Goal: Task Accomplishment & Management: Complete application form

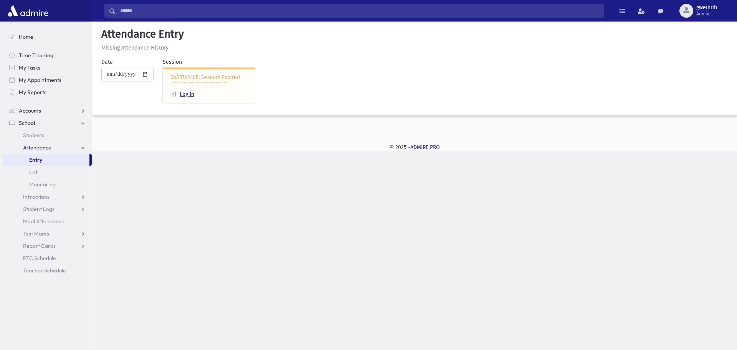
click at [193, 92] on link "Log In" at bounding box center [182, 94] width 24 height 7
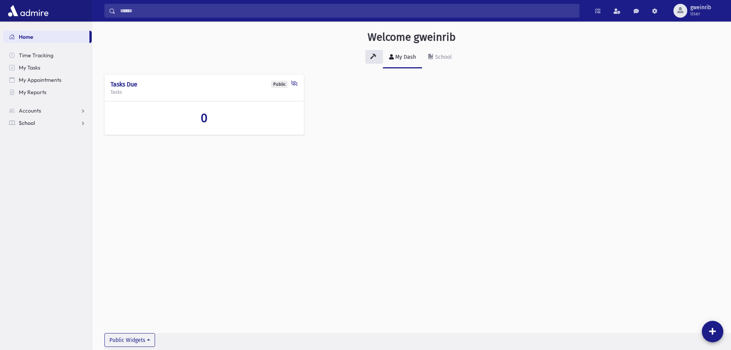
click at [25, 122] on span "School" at bounding box center [27, 122] width 16 height 7
click at [148, 10] on input "Search" at bounding box center [348, 11] width 464 height 14
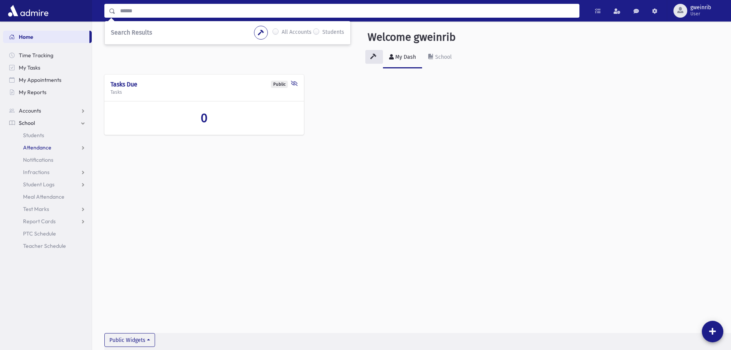
click at [42, 146] on span "Attendance" at bounding box center [37, 147] width 28 height 7
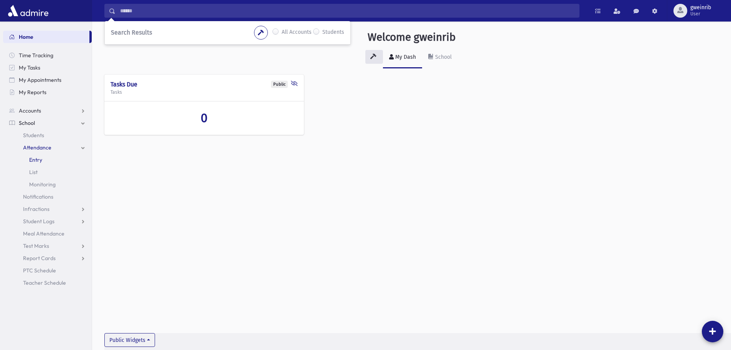
click at [35, 161] on span "Entry" at bounding box center [35, 159] width 13 height 7
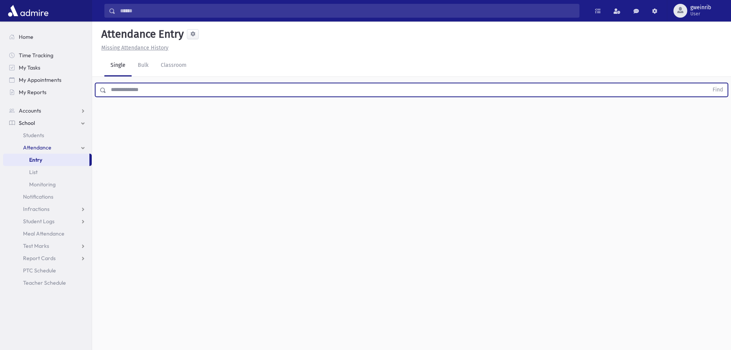
click at [198, 93] on input "text" at bounding box center [407, 90] width 602 height 14
type input "******"
click at [708, 83] on button "Find" at bounding box center [718, 89] width 20 height 13
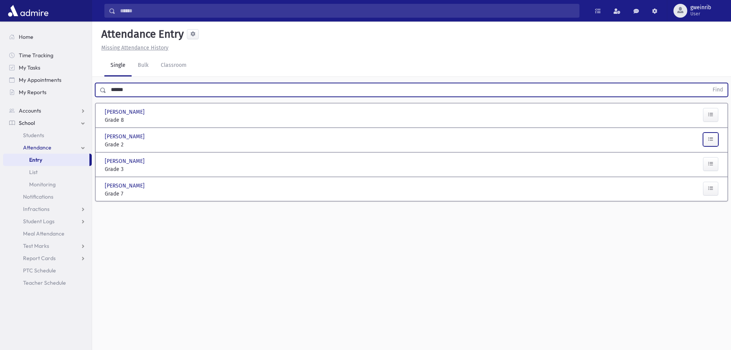
click at [715, 138] on button "button" at bounding box center [710, 139] width 15 height 14
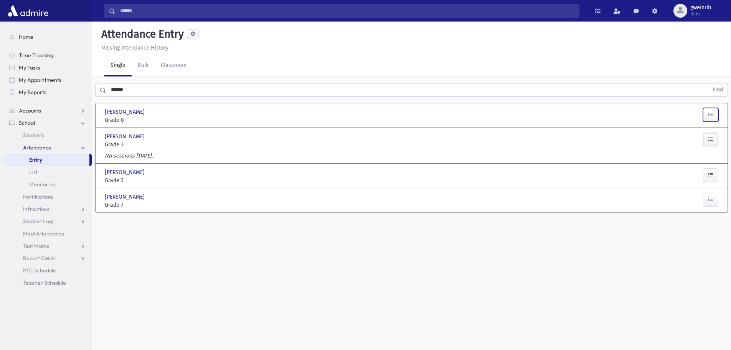
click at [715, 115] on button "button" at bounding box center [710, 115] width 15 height 14
click at [162, 64] on link "Classroom" at bounding box center [174, 65] width 38 height 21
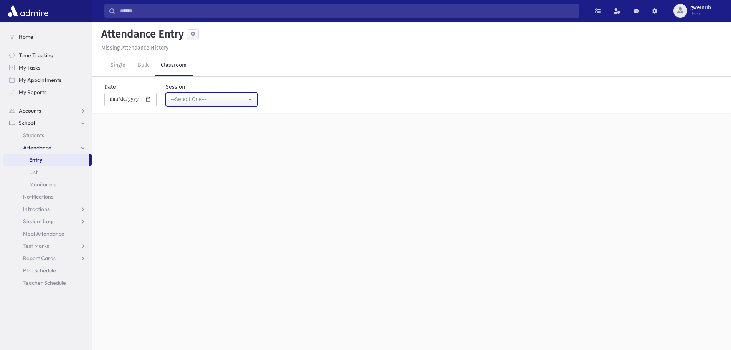
click at [191, 100] on div "--Select One--" at bounding box center [209, 99] width 76 height 8
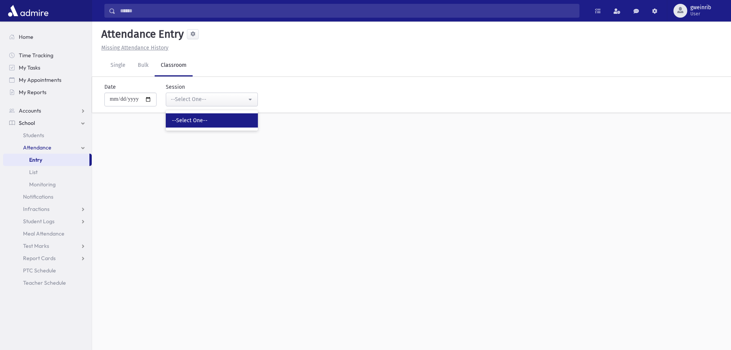
click at [192, 119] on span "--Select One--" at bounding box center [190, 121] width 36 height 8
click at [118, 68] on link "Single" at bounding box center [117, 65] width 27 height 21
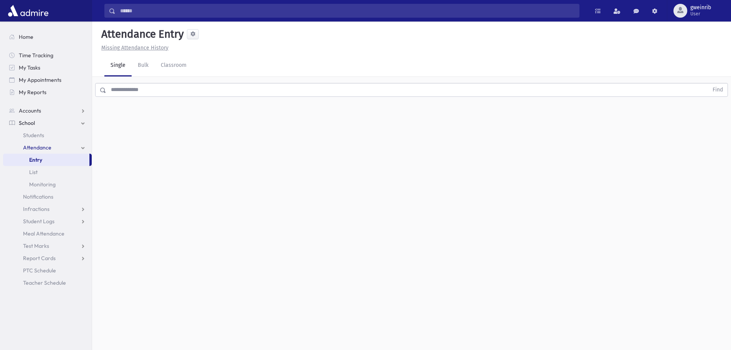
click at [116, 88] on input "text" at bounding box center [407, 90] width 602 height 14
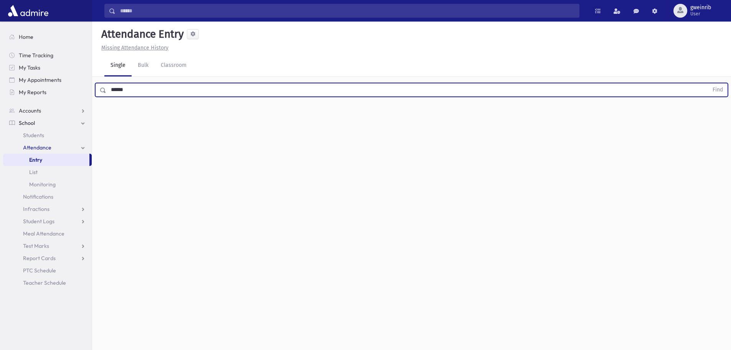
type input "******"
click at [708, 83] on button "Find" at bounding box center [718, 89] width 20 height 13
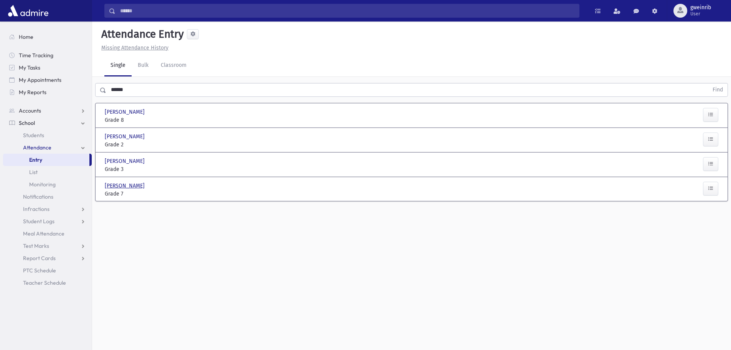
click at [137, 184] on span "[PERSON_NAME]" at bounding box center [125, 186] width 41 height 8
click at [27, 123] on span "School" at bounding box center [27, 122] width 16 height 7
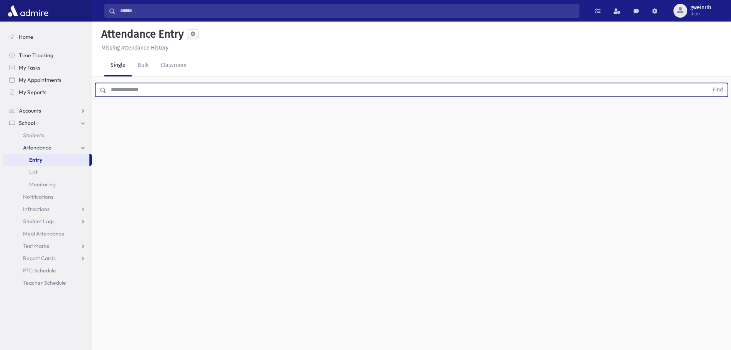
click at [137, 90] on input "text" at bounding box center [407, 90] width 602 height 14
type input "******"
click at [708, 83] on button "Find" at bounding box center [718, 89] width 20 height 13
